Goal: Navigation & Orientation: Find specific page/section

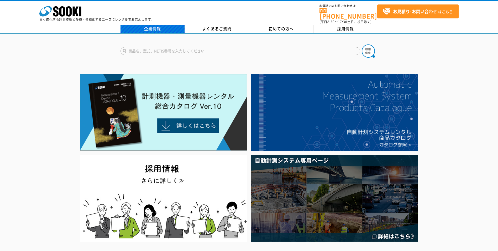
click at [166, 27] on link "企業情報" at bounding box center [153, 29] width 64 height 8
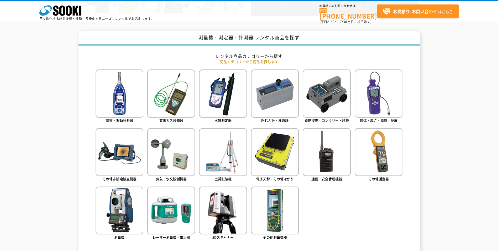
scroll to position [210, 0]
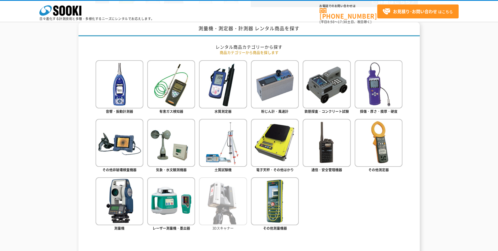
click at [229, 212] on img at bounding box center [223, 201] width 48 height 48
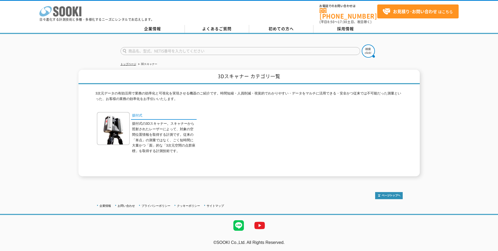
click at [64, 8] on icon at bounding box center [62, 11] width 6 height 10
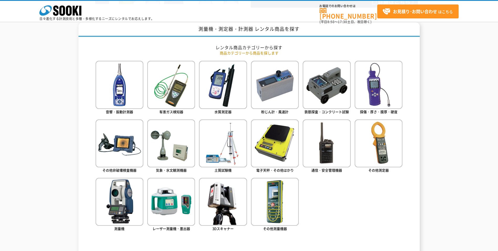
scroll to position [210, 0]
